Goal: Find specific page/section: Find specific page/section

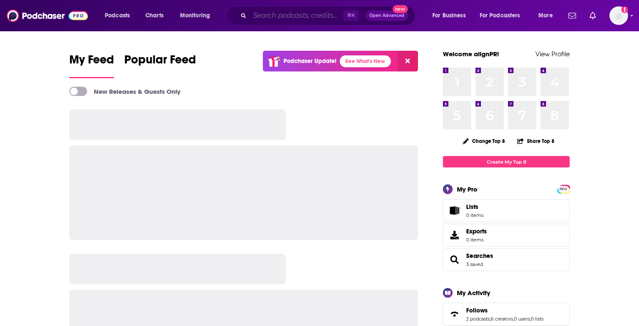
click at [282, 16] on input "Search podcasts, credits, & more..." at bounding box center [296, 16] width 93 height 14
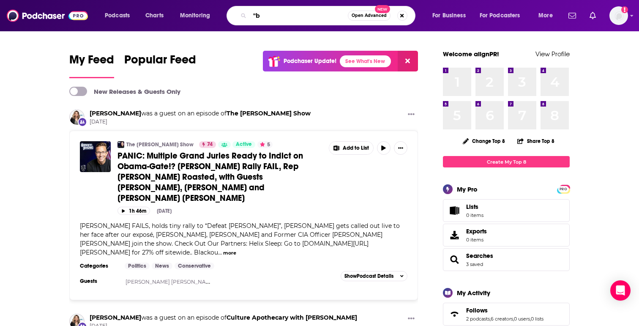
type input """
type input "bussing with the boys"
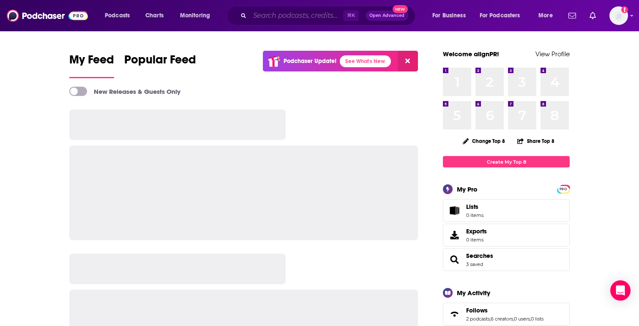
click at [306, 12] on input "Search podcasts, credits, & more..." at bounding box center [296, 16] width 93 height 14
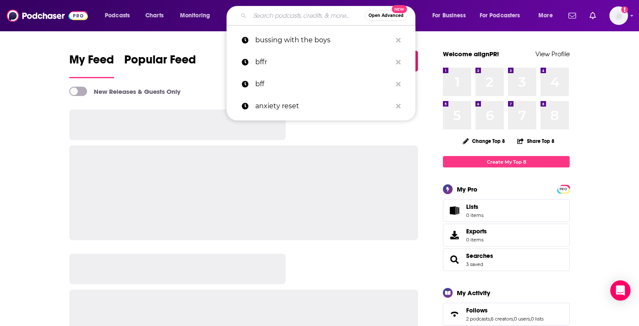
paste input "Bussin' With The Boys"
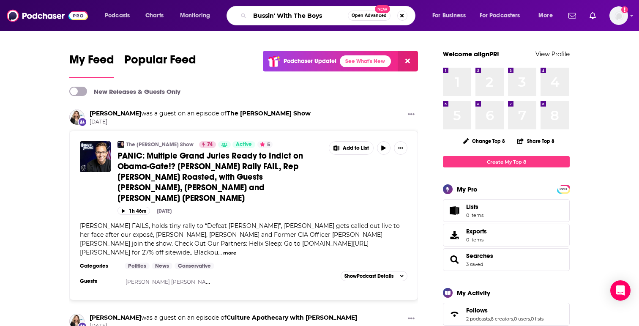
type input "Bussin' With The Boys"
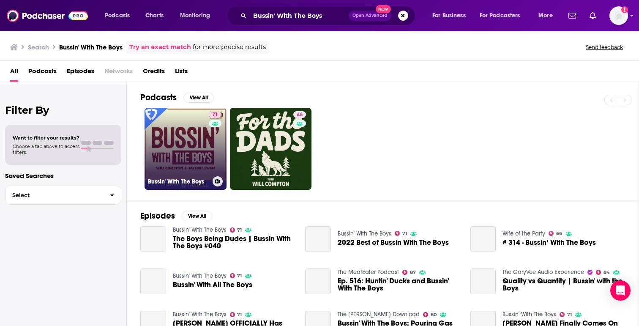
click at [164, 167] on link "71 Bussin' With The Boys" at bounding box center [186, 149] width 82 height 82
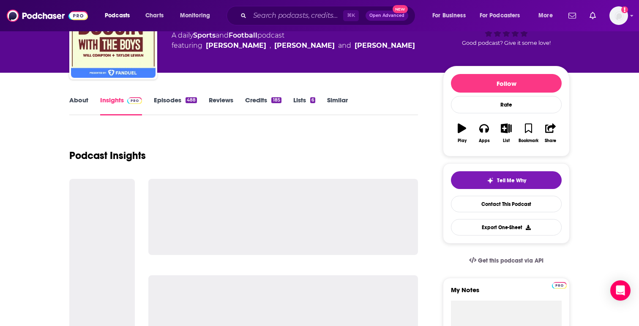
scroll to position [113, 0]
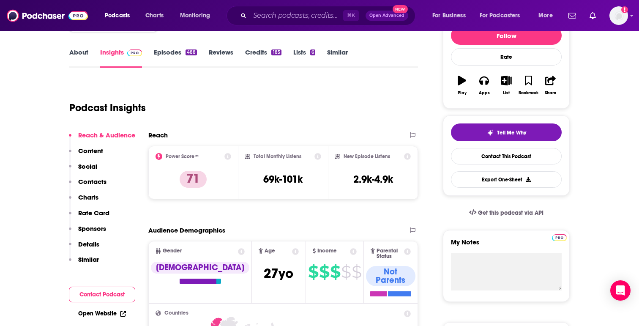
click at [101, 178] on p "Contacts" at bounding box center [92, 182] width 28 height 8
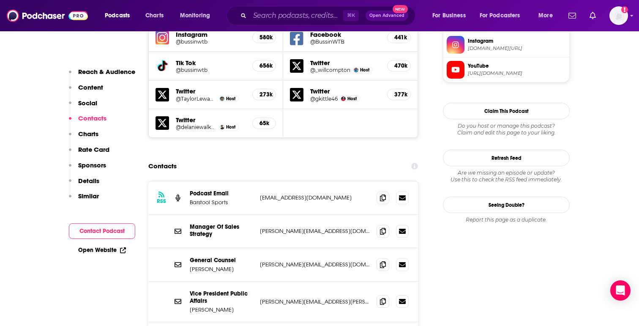
scroll to position [802, 0]
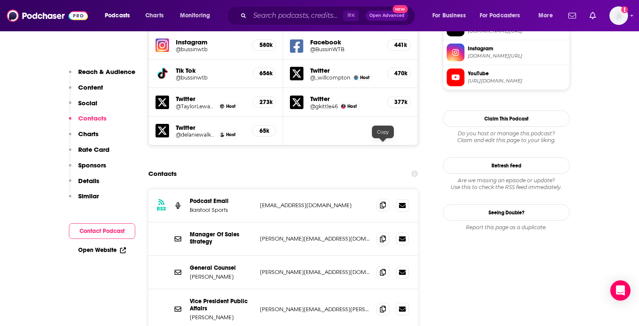
click at [386, 202] on icon at bounding box center [383, 205] width 6 height 7
